Goal: Find contact information: Find contact information

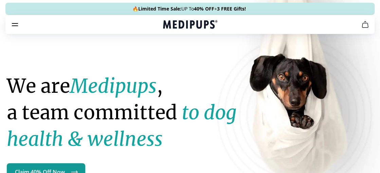
click at [17, 24] on icon "burger-menu" at bounding box center [15, 24] width 8 height 8
click at [16, 22] on icon "burger-menu" at bounding box center [15, 24] width 8 height 8
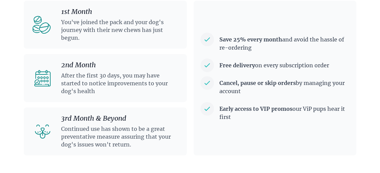
scroll to position [1887, 0]
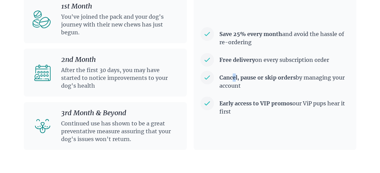
click at [233, 80] on p "Cancel, pause or skip orders by managing your account" at bounding box center [282, 80] width 136 height 19
click at [204, 76] on li "Cancel, pause or skip orders by managing your account" at bounding box center [274, 82] width 149 height 22
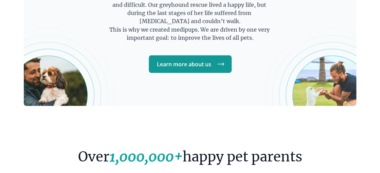
scroll to position [1344, 0]
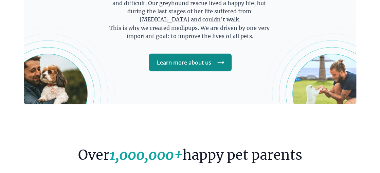
click at [217, 57] on link "Learn more about us" at bounding box center [190, 62] width 83 height 18
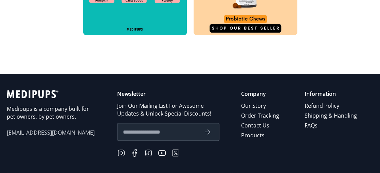
scroll to position [442, 0]
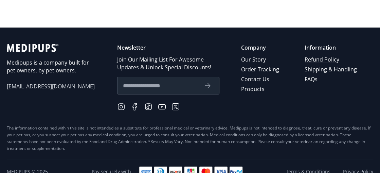
click at [320, 57] on link "Refund Policy" at bounding box center [331, 60] width 53 height 10
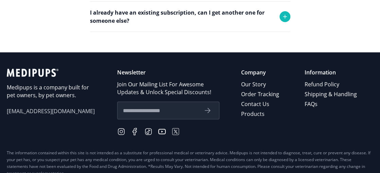
scroll to position [498, 0]
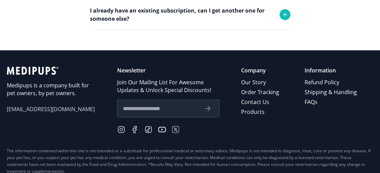
click at [56, 107] on span "[EMAIL_ADDRESS][DOMAIN_NAME]" at bounding box center [51, 109] width 88 height 8
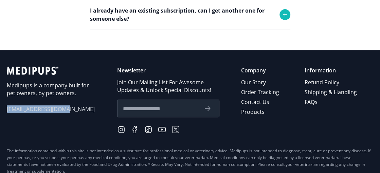
drag, startPoint x: 6, startPoint y: 109, endPoint x: 78, endPoint y: 111, distance: 71.7
click at [78, 111] on footer "Medipups is a company built for pet owners, by pet owners. [EMAIL_ADDRESS][DOMA…" at bounding box center [190, 128] width 380 height 157
copy span "[EMAIL_ADDRESS][DOMAIN_NAME]"
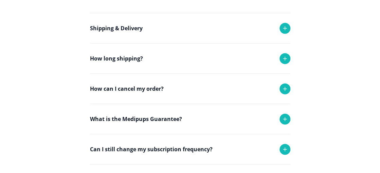
scroll to position [294, 0]
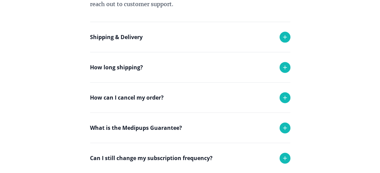
click at [286, 93] on icon at bounding box center [285, 97] width 8 height 8
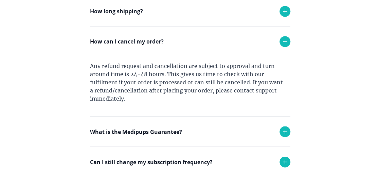
scroll to position [362, 0]
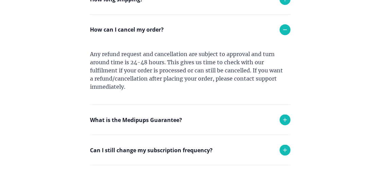
click at [286, 147] on icon at bounding box center [285, 150] width 8 height 8
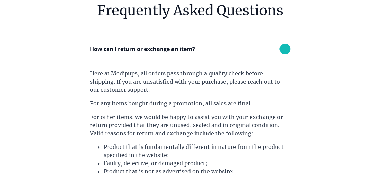
scroll to position [22, 0]
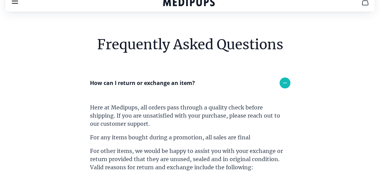
click at [287, 80] on icon at bounding box center [285, 83] width 8 height 8
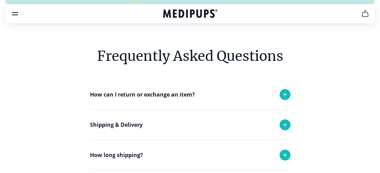
scroll to position [0, 0]
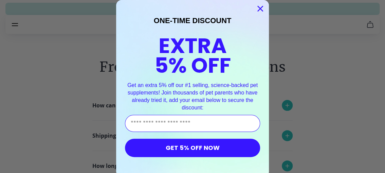
click at [258, 6] on icon "Close dialog" at bounding box center [260, 8] width 5 height 5
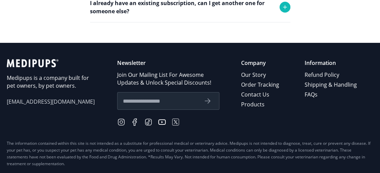
scroll to position [431, 0]
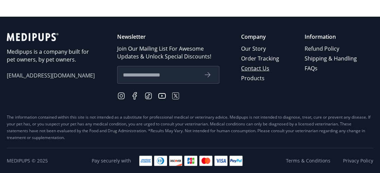
click at [252, 64] on link "Contact Us" at bounding box center [260, 69] width 39 height 10
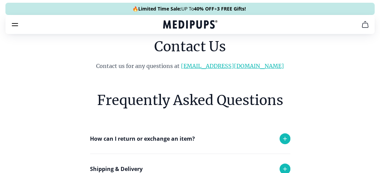
click at [223, 65] on link "[EMAIL_ADDRESS][DOMAIN_NAME]" at bounding box center [232, 66] width 103 height 7
